Goal: Task Accomplishment & Management: Manage account settings

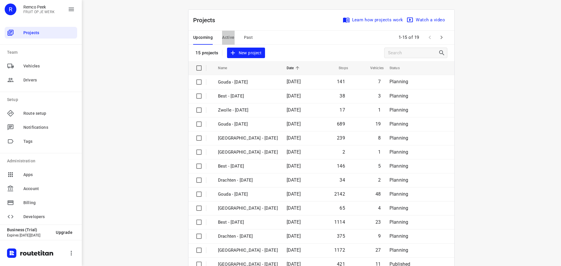
click at [230, 35] on span "Active" at bounding box center [228, 37] width 12 height 7
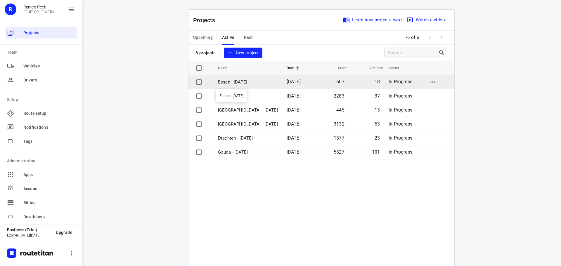
click at [254, 82] on p "Essen - [DATE]" at bounding box center [248, 82] width 60 height 7
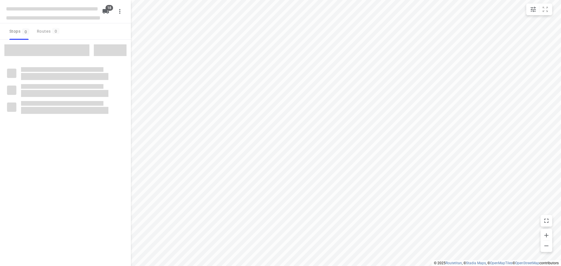
checkbox input "true"
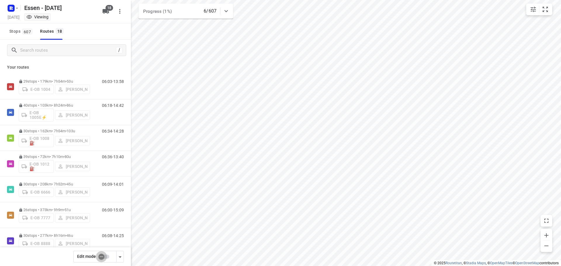
click at [103, 257] on input "checkbox" at bounding box center [101, 256] width 33 height 11
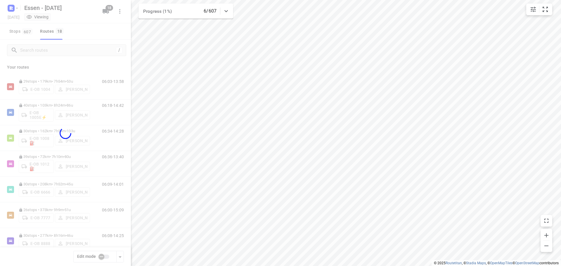
checkbox input "true"
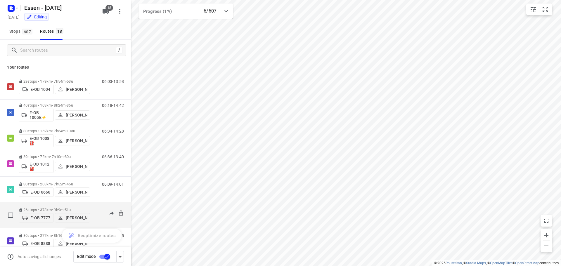
click at [96, 217] on div "06:00-15:09" at bounding box center [109, 217] width 29 height 18
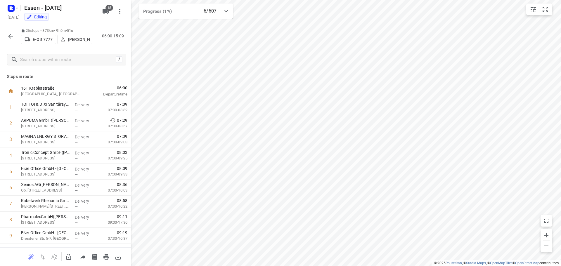
click at [77, 38] on p "[PERSON_NAME]" at bounding box center [79, 39] width 22 height 5
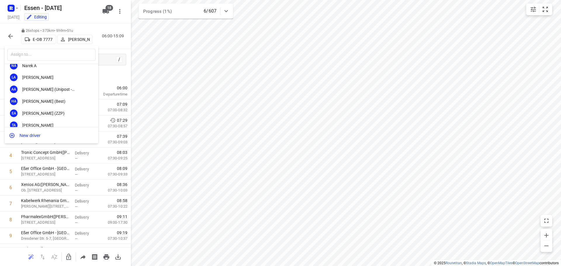
scroll to position [257, 0]
click at [48, 52] on input "text" at bounding box center [51, 55] width 88 height 12
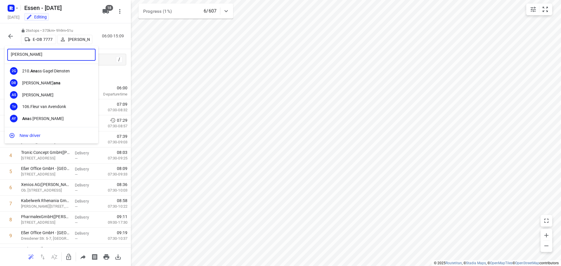
scroll to position [0, 0]
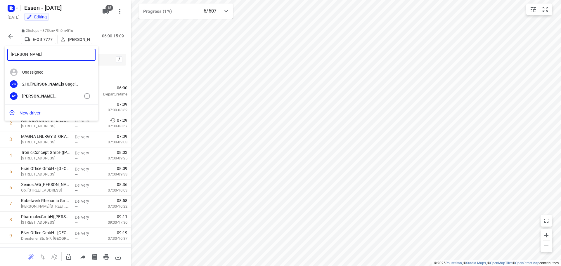
type input "[PERSON_NAME]"
click at [26, 95] on b "[PERSON_NAME]" at bounding box center [38, 96] width 32 height 5
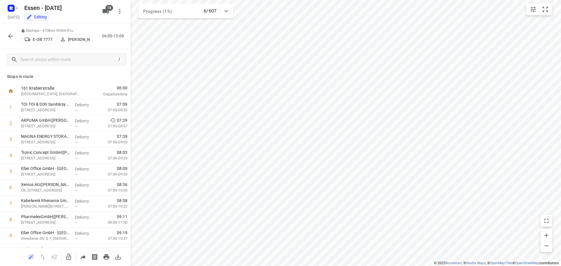
click at [9, 40] on button "button" at bounding box center [11, 36] width 12 height 12
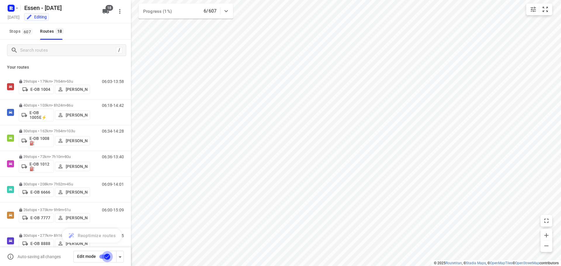
click at [105, 255] on input "checkbox" at bounding box center [107, 256] width 33 height 11
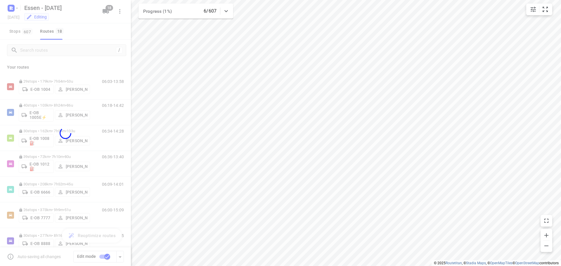
checkbox input "false"
